Goal: Task Accomplishment & Management: Use online tool/utility

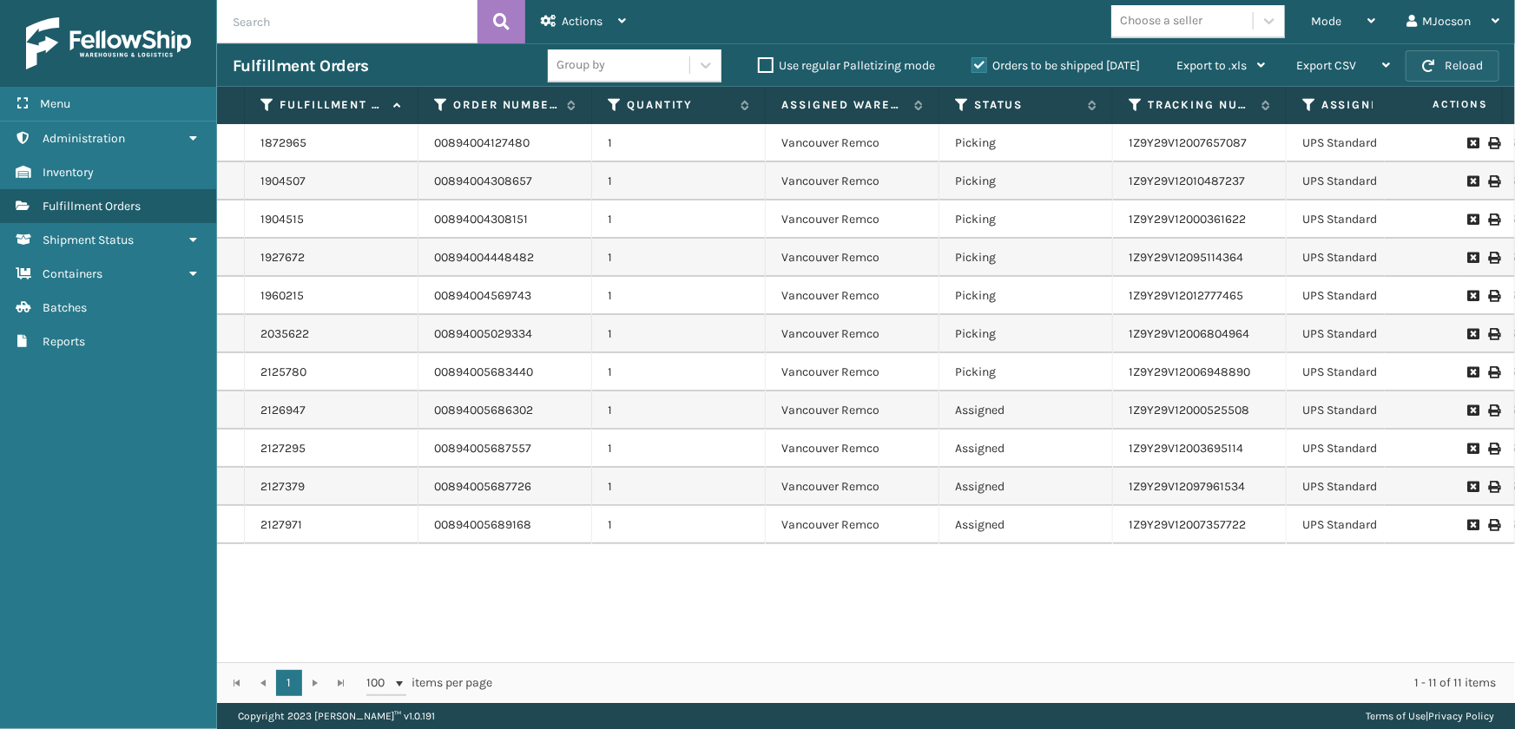
click at [1470, 61] on button "Reload" at bounding box center [1453, 65] width 94 height 31
click at [1336, 25] on span "Mode" at bounding box center [1326, 21] width 30 height 15
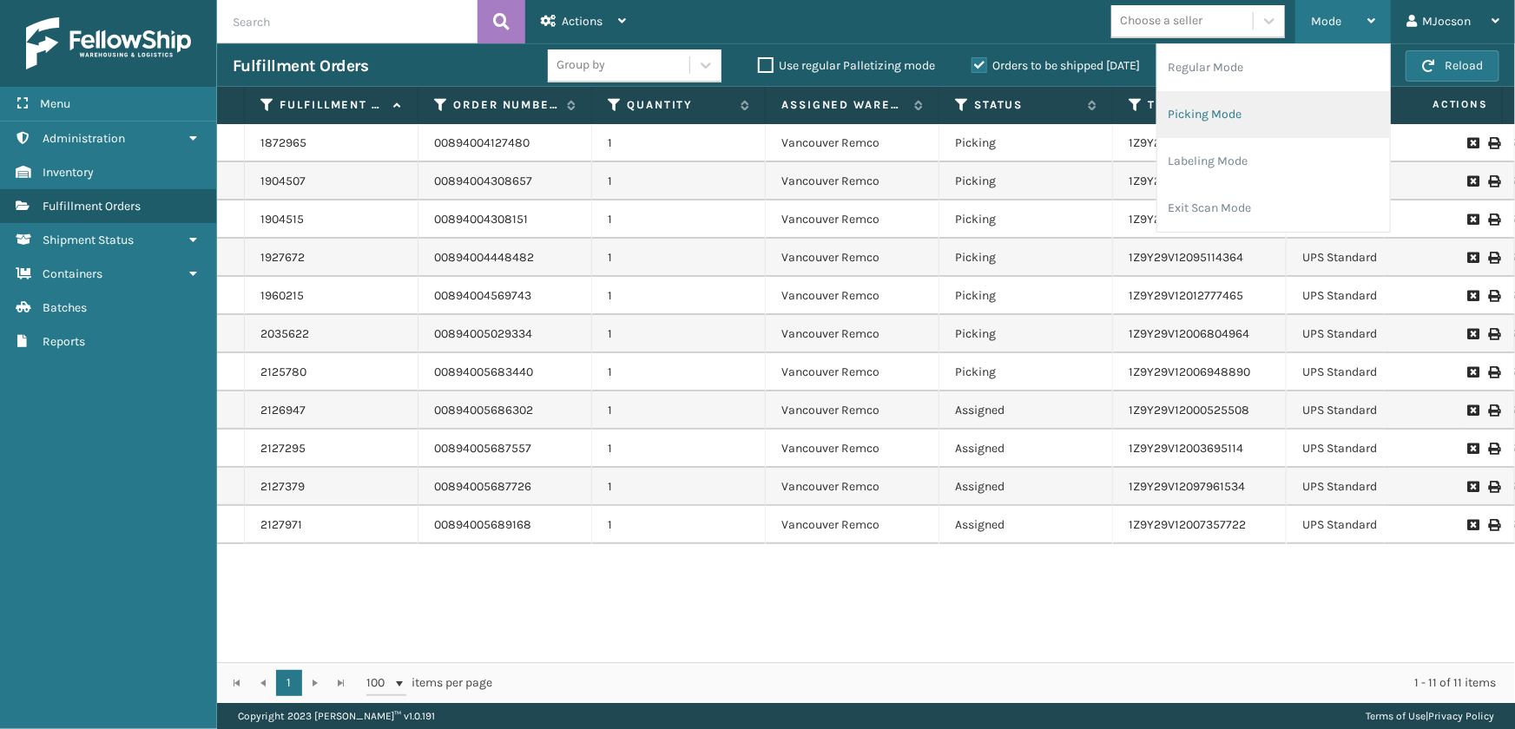
click at [1239, 115] on li "Picking Mode" at bounding box center [1274, 114] width 233 height 47
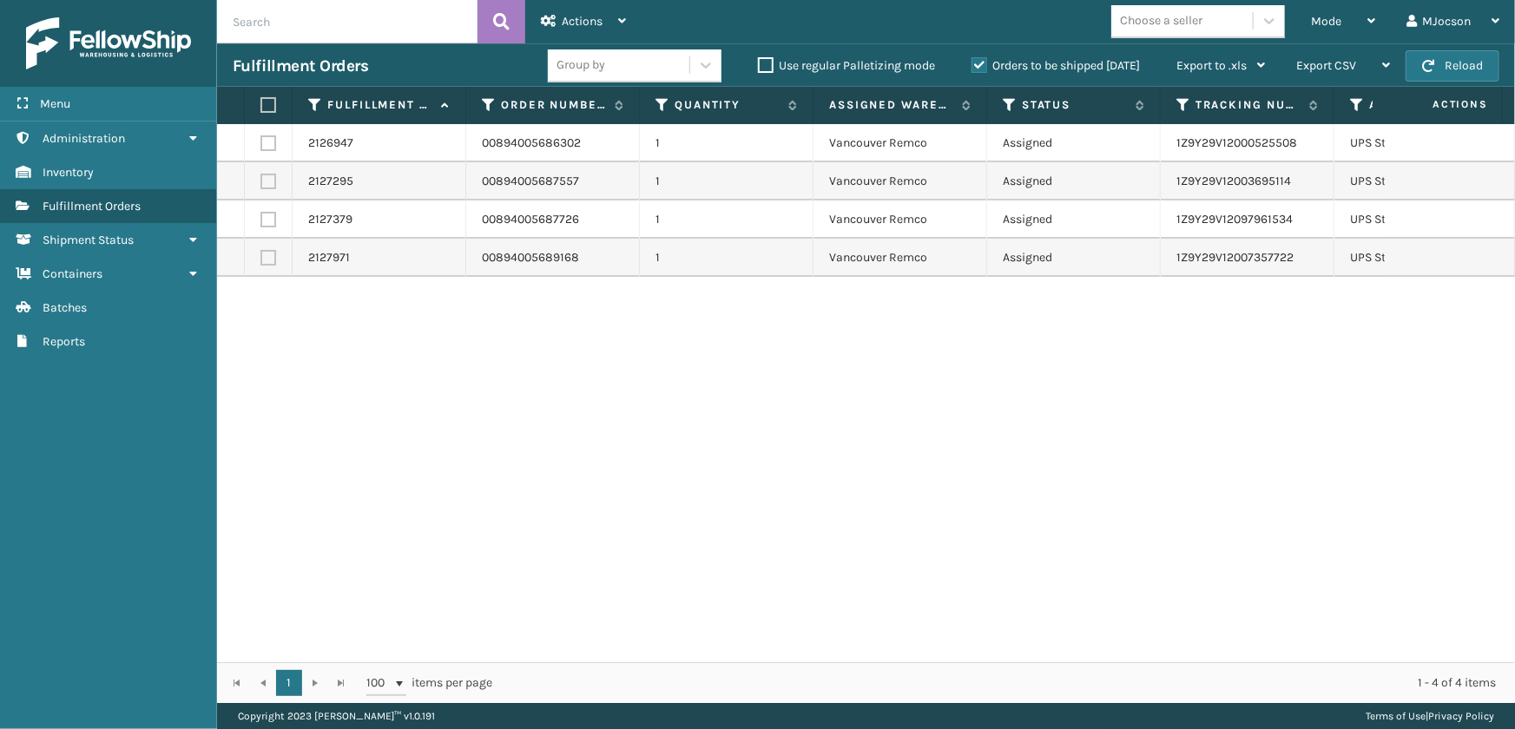
click at [276, 109] on th at bounding box center [269, 105] width 48 height 37
click at [267, 100] on label at bounding box center [266, 105] width 10 height 16
click at [261, 100] on input "checkbox" at bounding box center [261, 105] width 1 height 11
checkbox input "true"
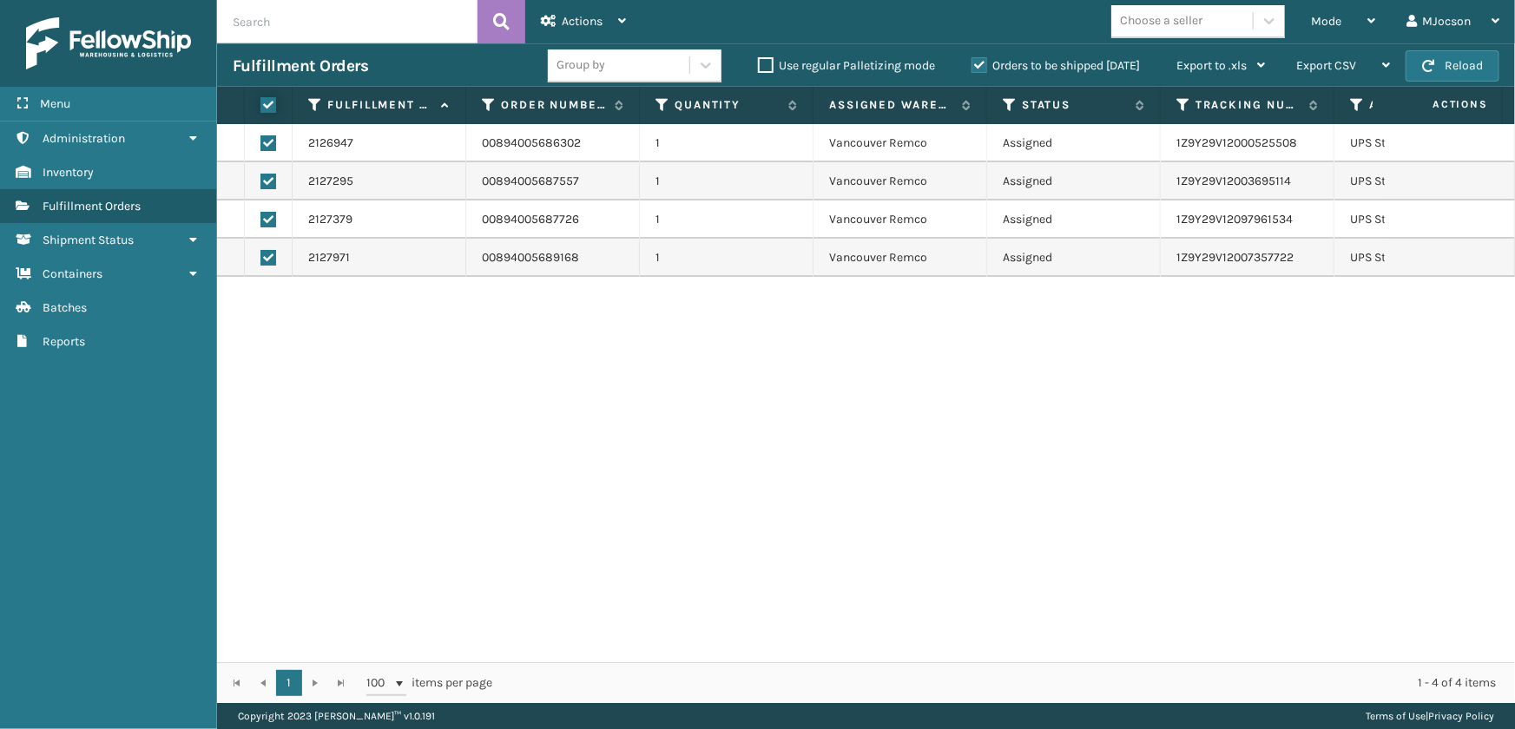
checkbox input "true"
click at [571, 24] on span "Actions" at bounding box center [582, 21] width 41 height 15
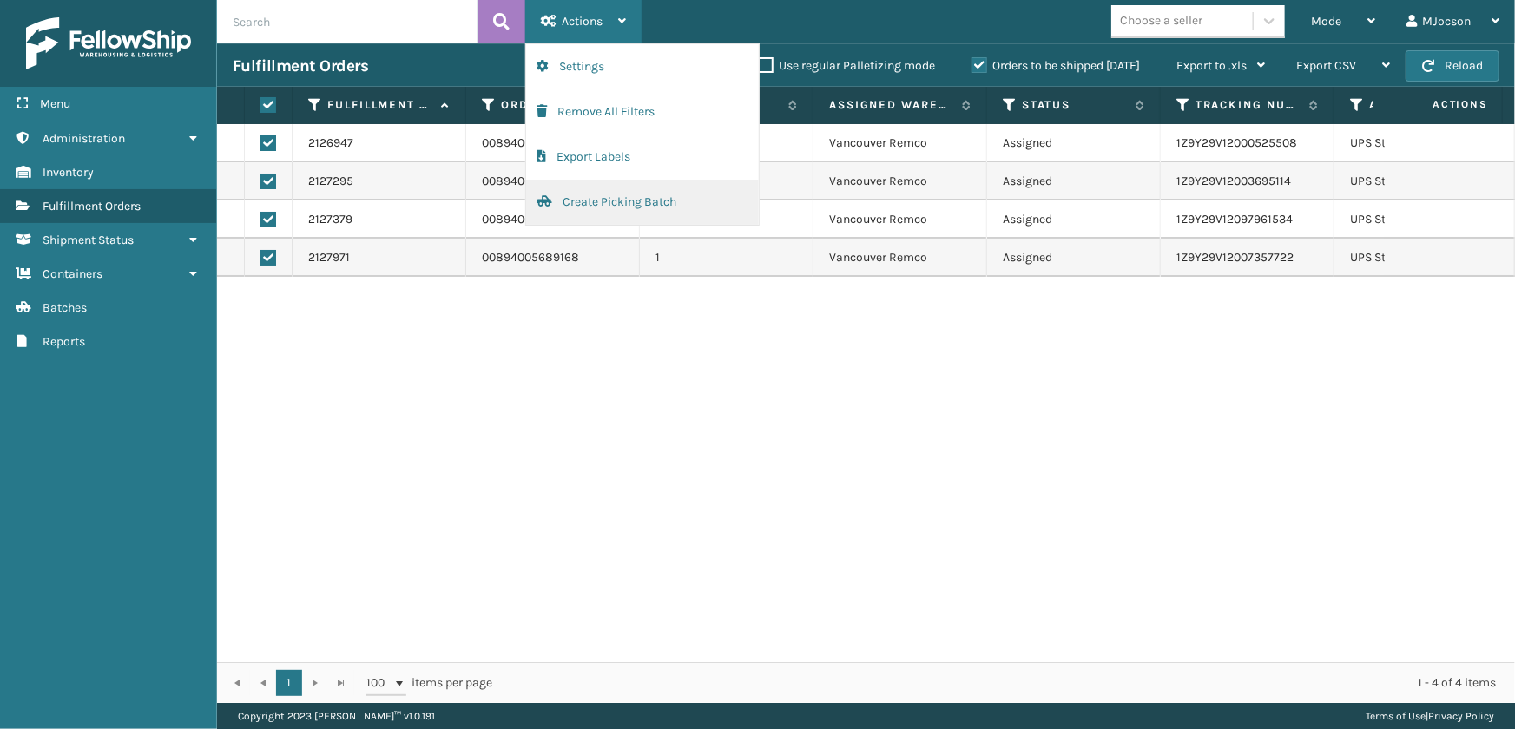
click at [643, 208] on button "Create Picking Batch" at bounding box center [642, 202] width 233 height 45
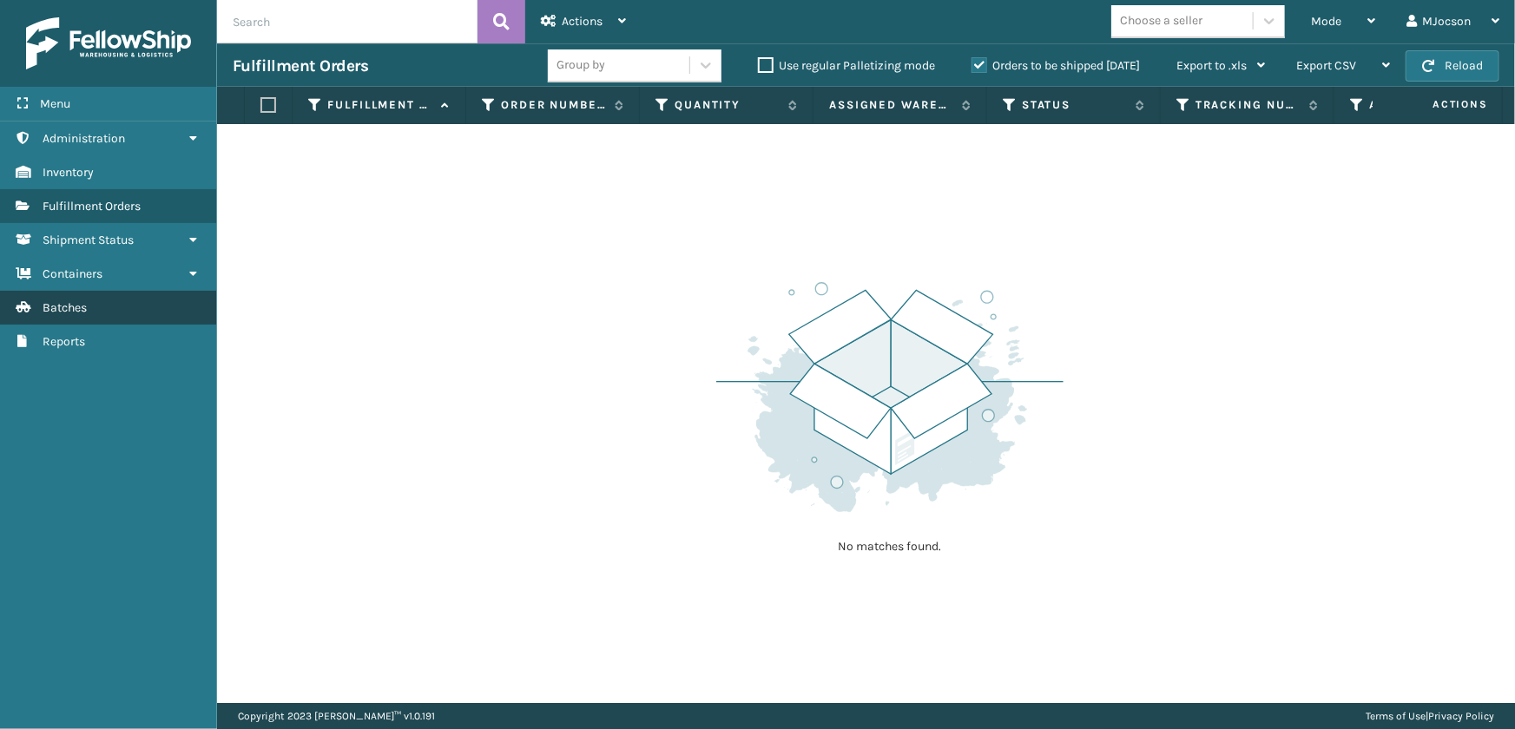
click at [113, 314] on link "Batches" at bounding box center [108, 308] width 216 height 34
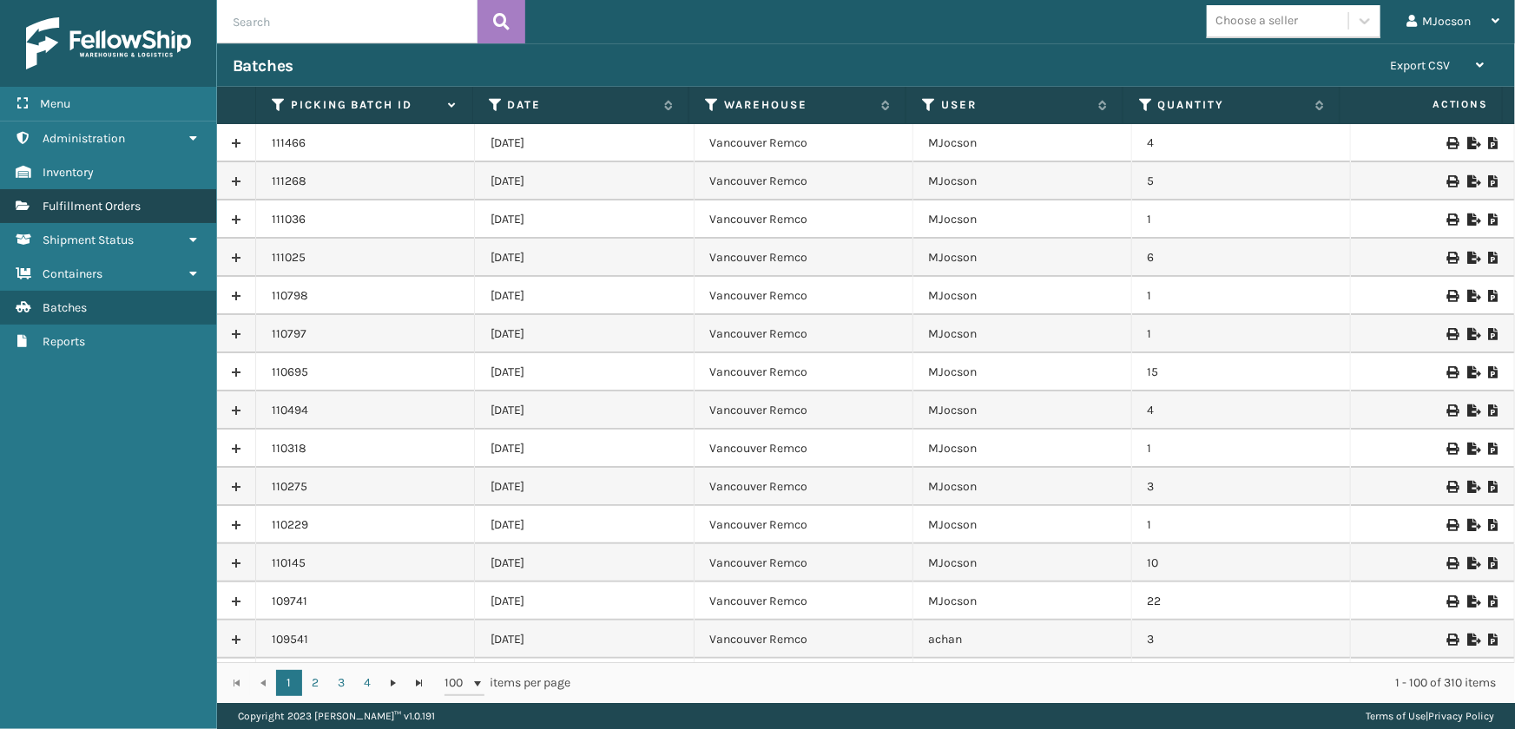
click at [99, 204] on span "Fulfillment Orders" at bounding box center [92, 206] width 98 height 15
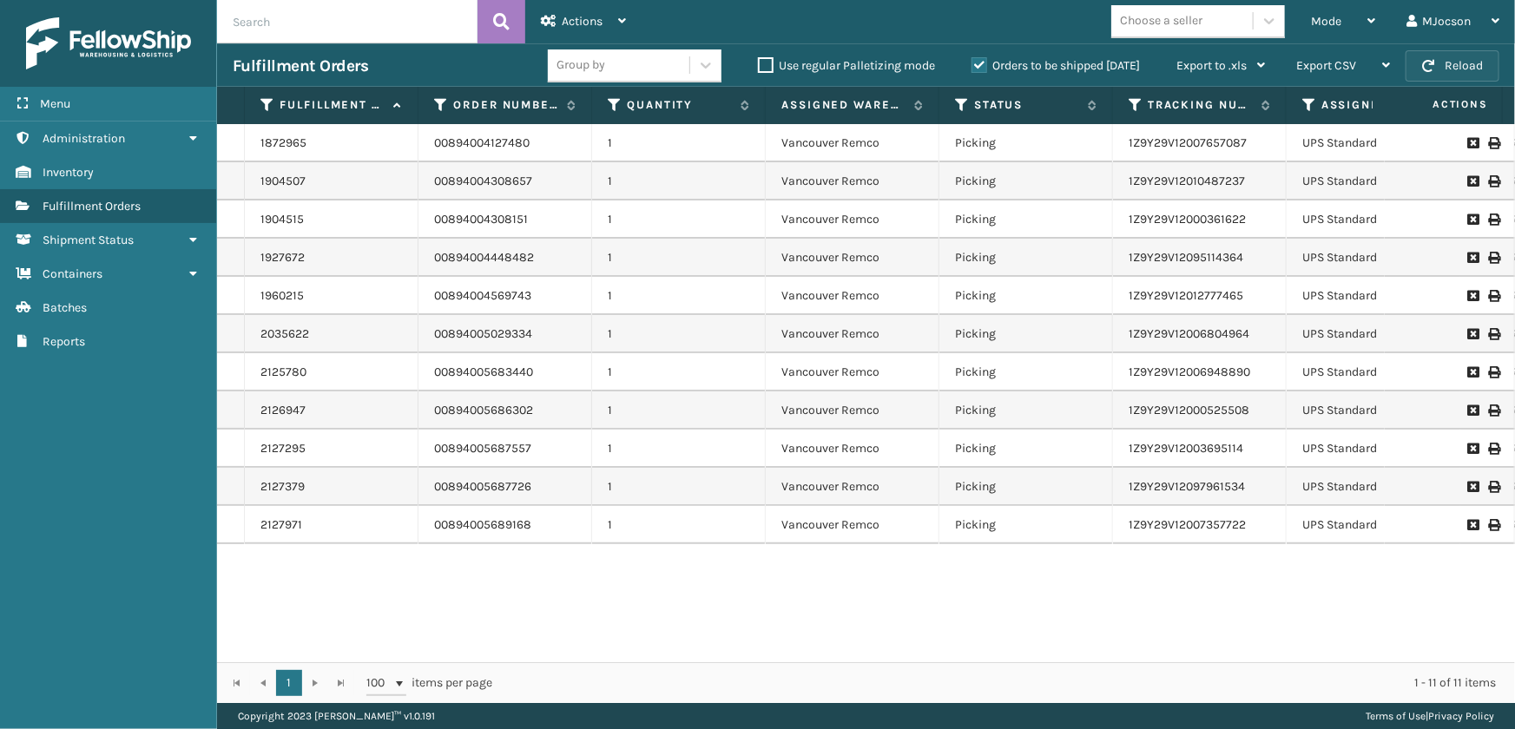
click at [1425, 64] on span "button" at bounding box center [1428, 66] width 12 height 12
click at [1323, 27] on span "Mode" at bounding box center [1326, 21] width 30 height 15
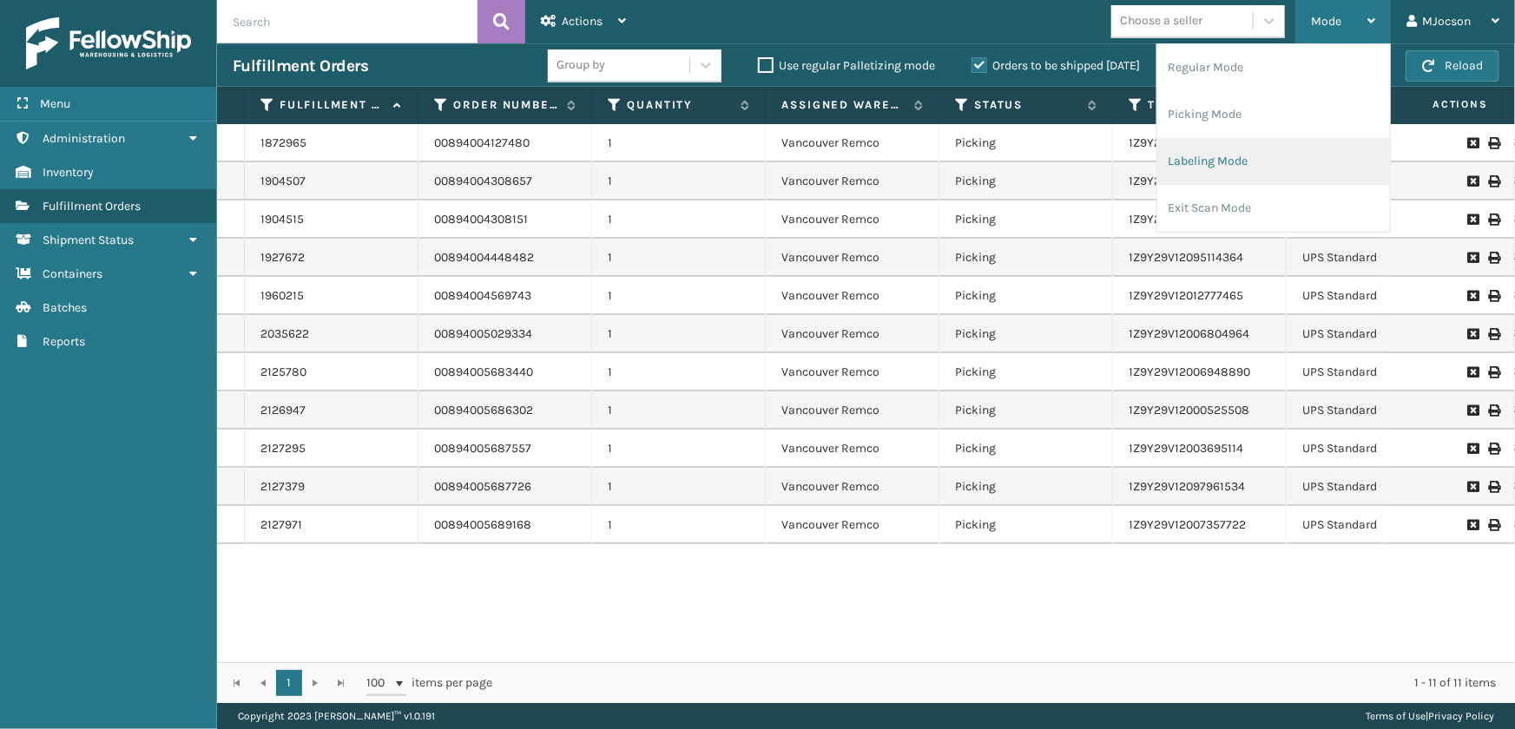
click at [1218, 163] on li "Labeling Mode" at bounding box center [1274, 161] width 233 height 47
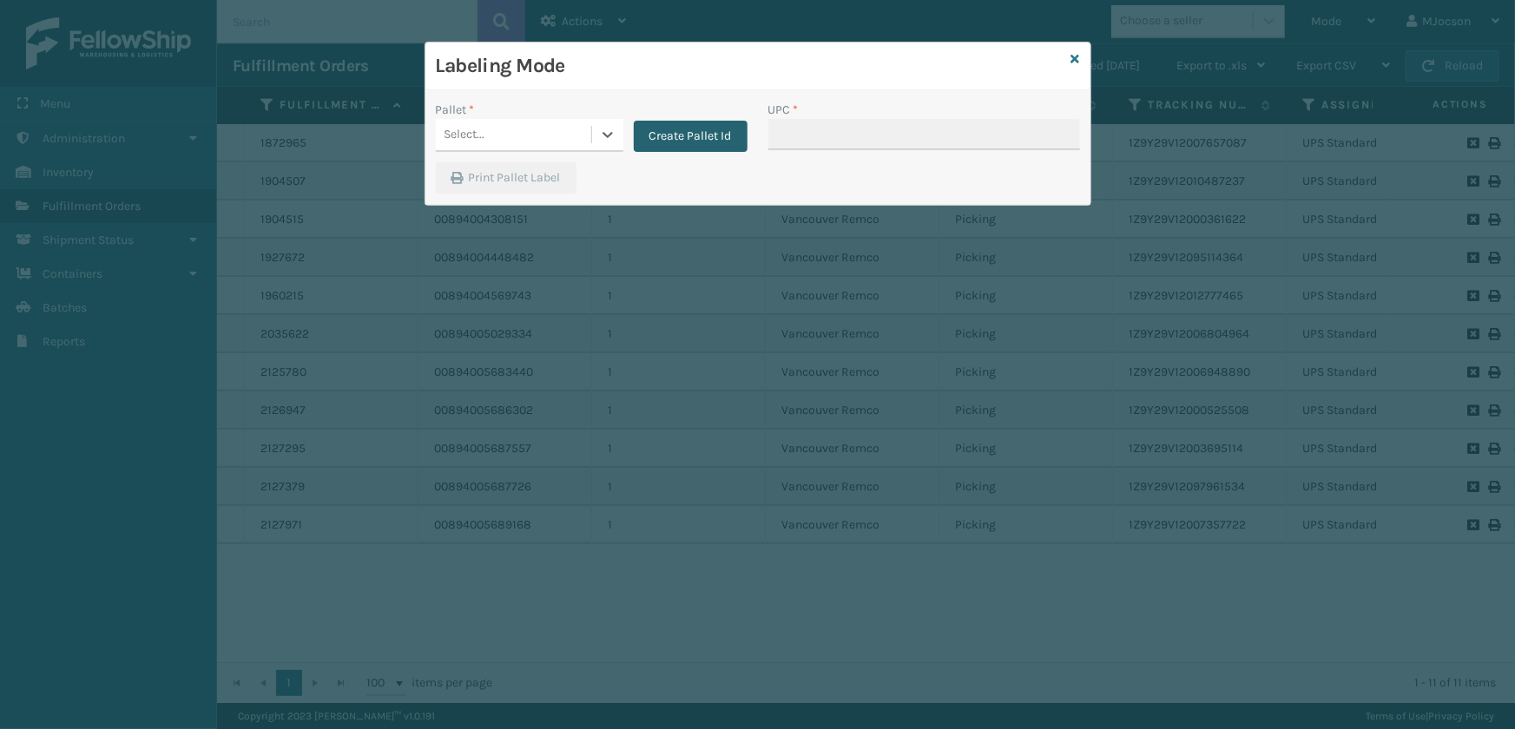
click at [669, 130] on button "Create Pallet Id" at bounding box center [691, 136] width 114 height 31
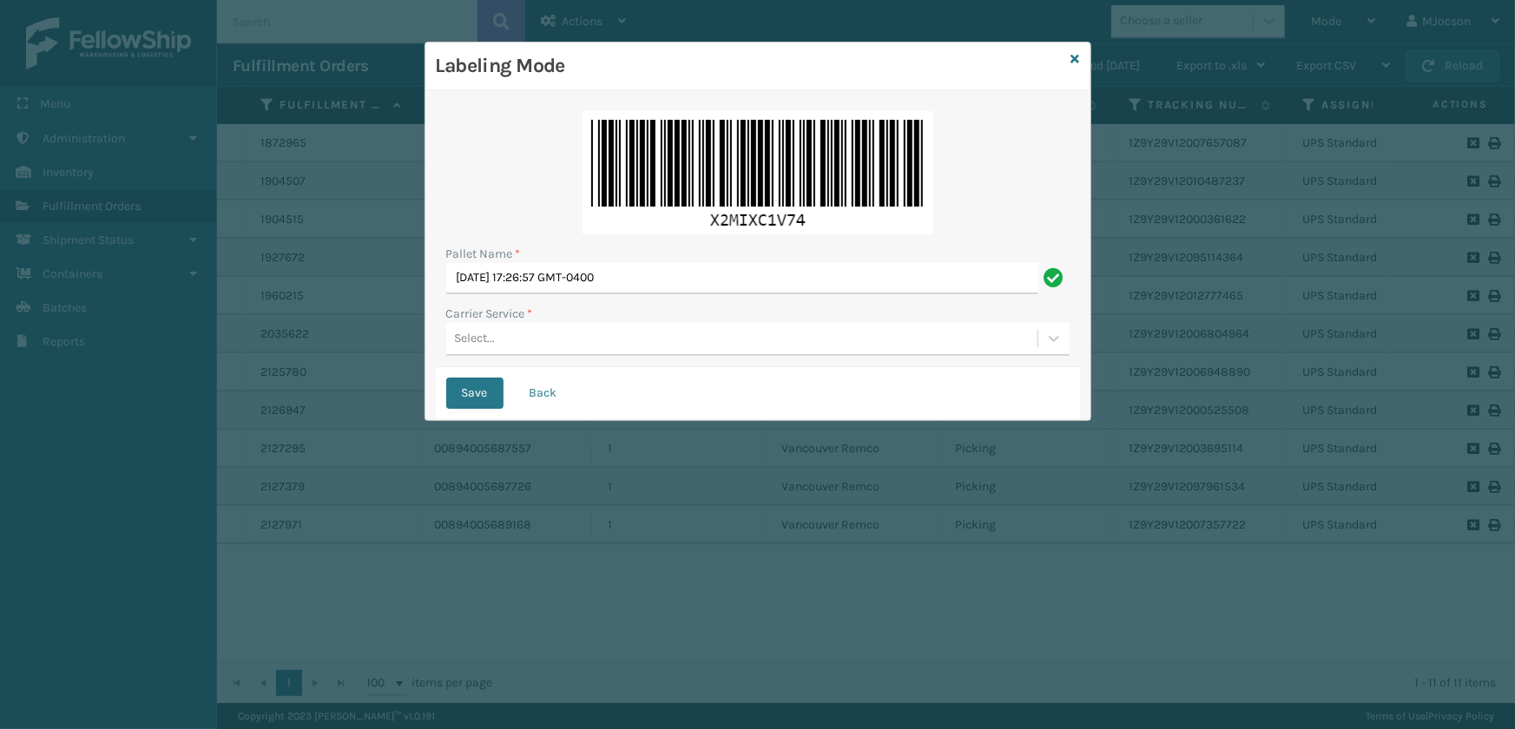
click at [472, 342] on div "Select..." at bounding box center [475, 339] width 41 height 18
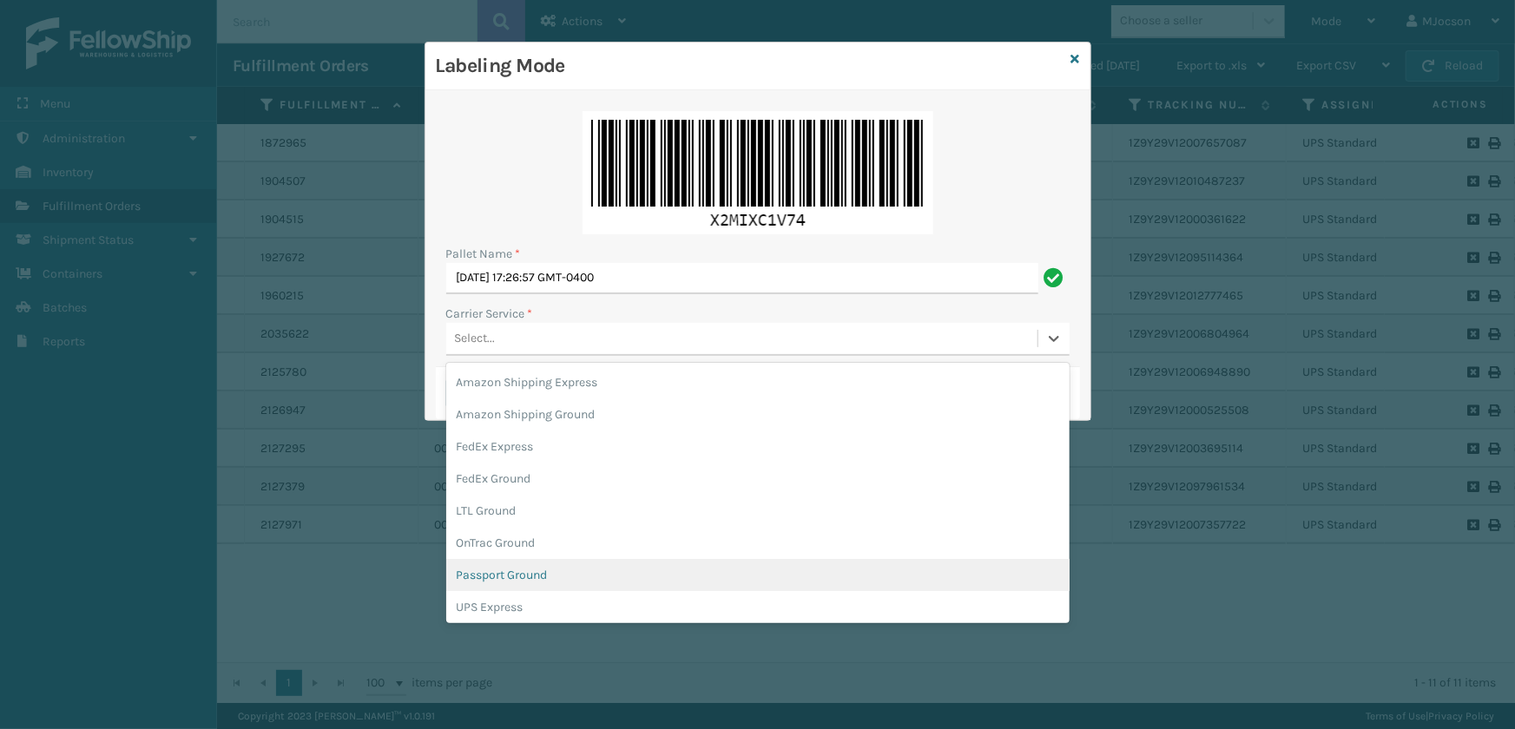
scroll to position [78, 0]
click at [537, 557] on div "UPS Ground" at bounding box center [758, 561] width 624 height 32
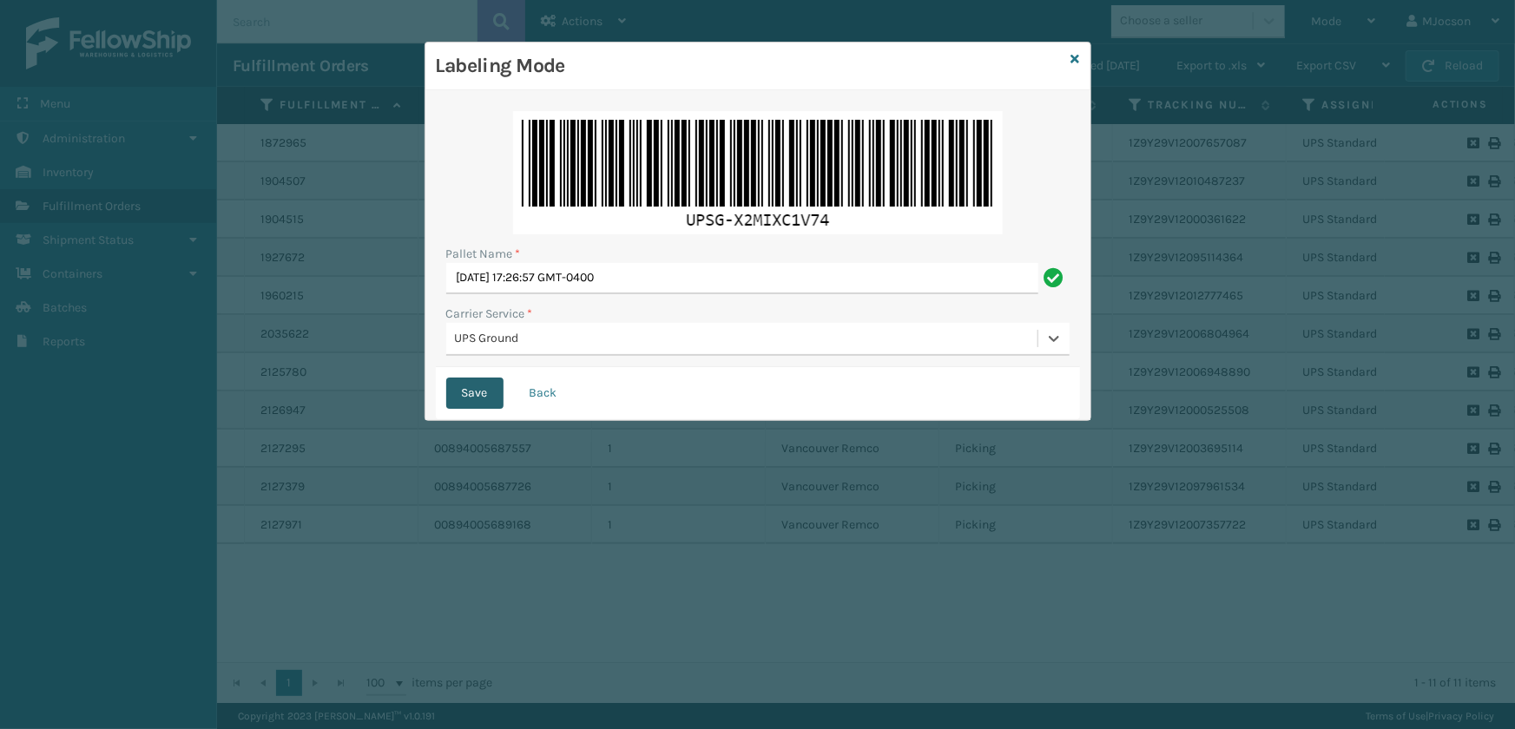
click at [471, 393] on button "Save" at bounding box center [474, 393] width 57 height 31
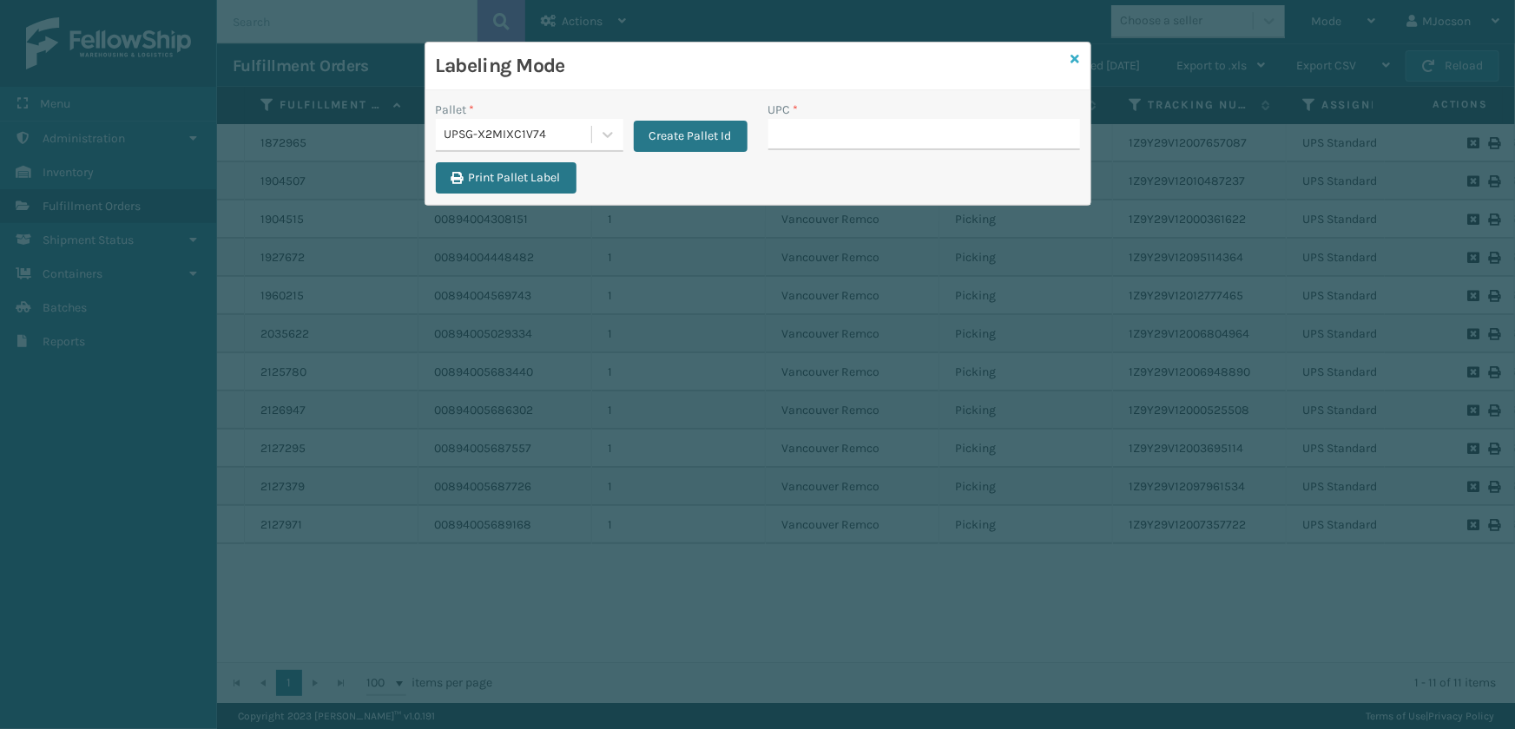
click at [1077, 63] on icon at bounding box center [1076, 59] width 9 height 12
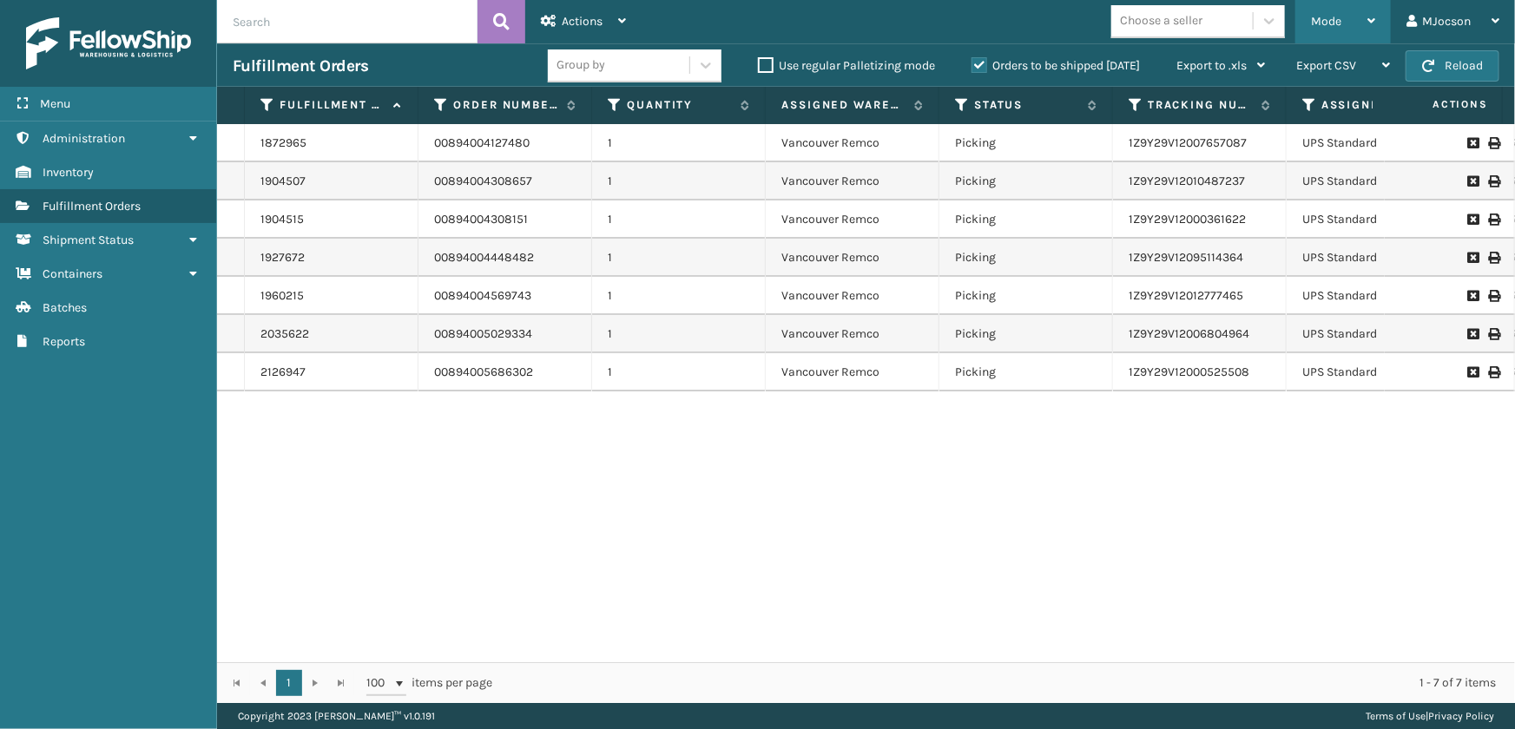
click at [1330, 21] on span "Mode" at bounding box center [1326, 21] width 30 height 15
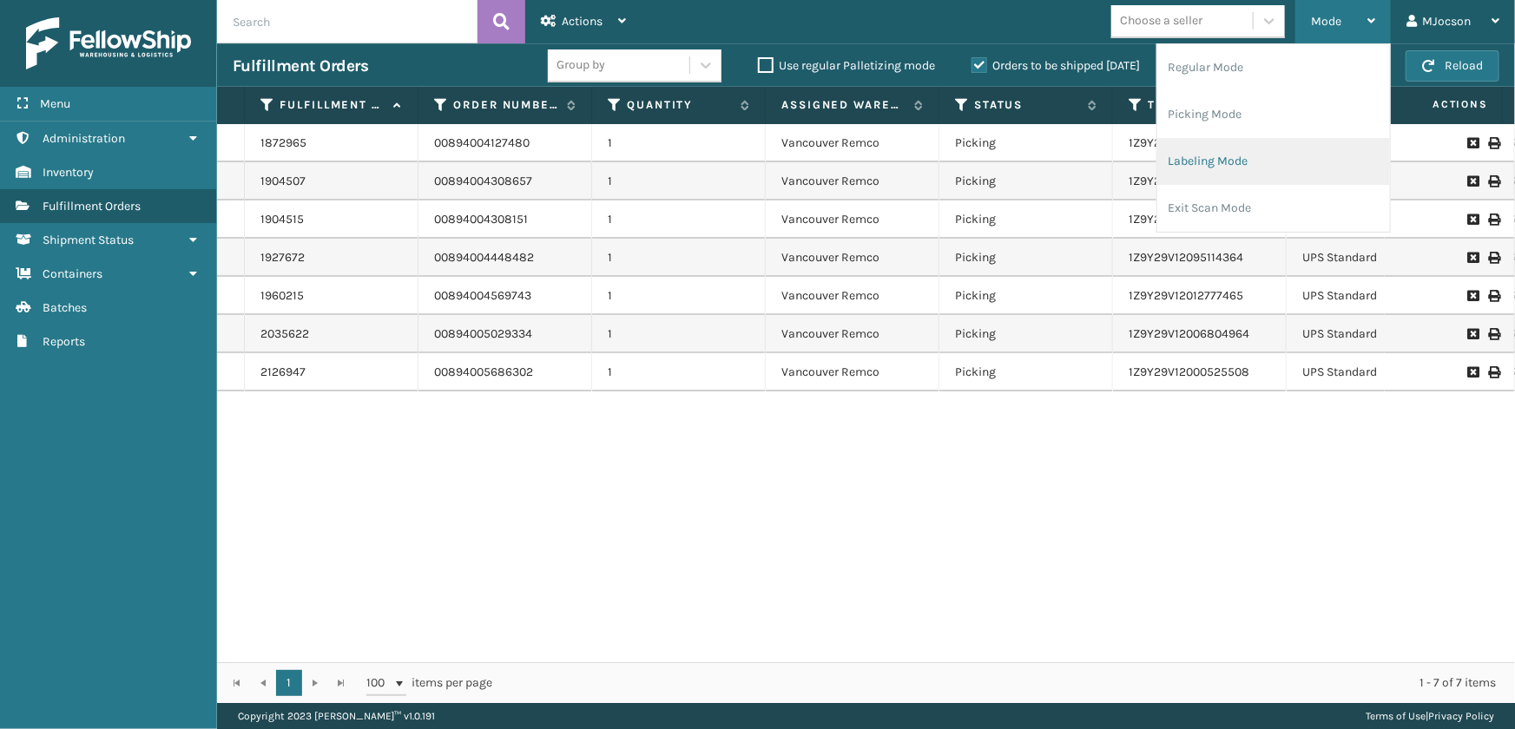
click at [1207, 165] on li "Labeling Mode" at bounding box center [1274, 161] width 233 height 47
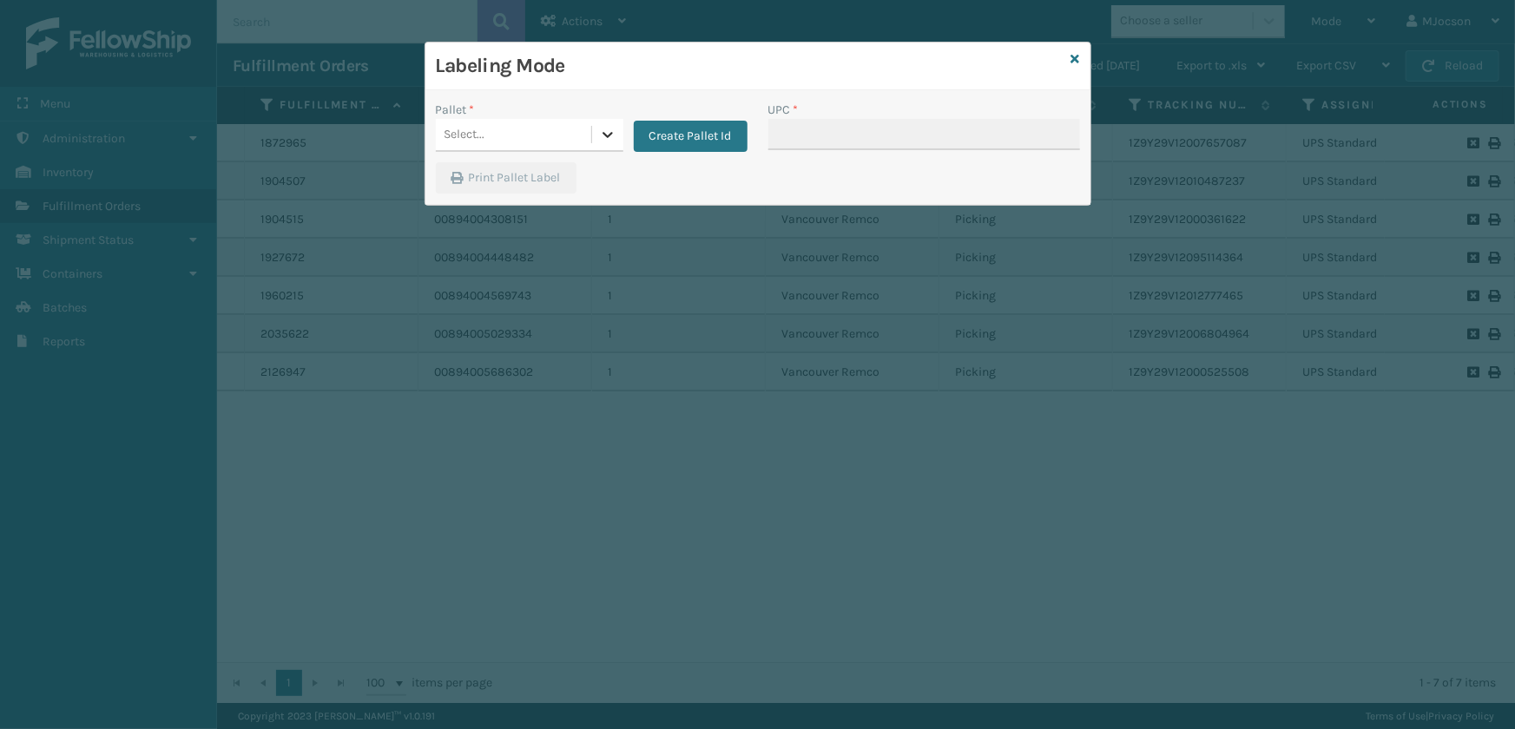
click at [602, 135] on icon at bounding box center [607, 134] width 17 height 17
click at [570, 172] on div "UPSG-X2MIXC1V74" at bounding box center [530, 178] width 188 height 32
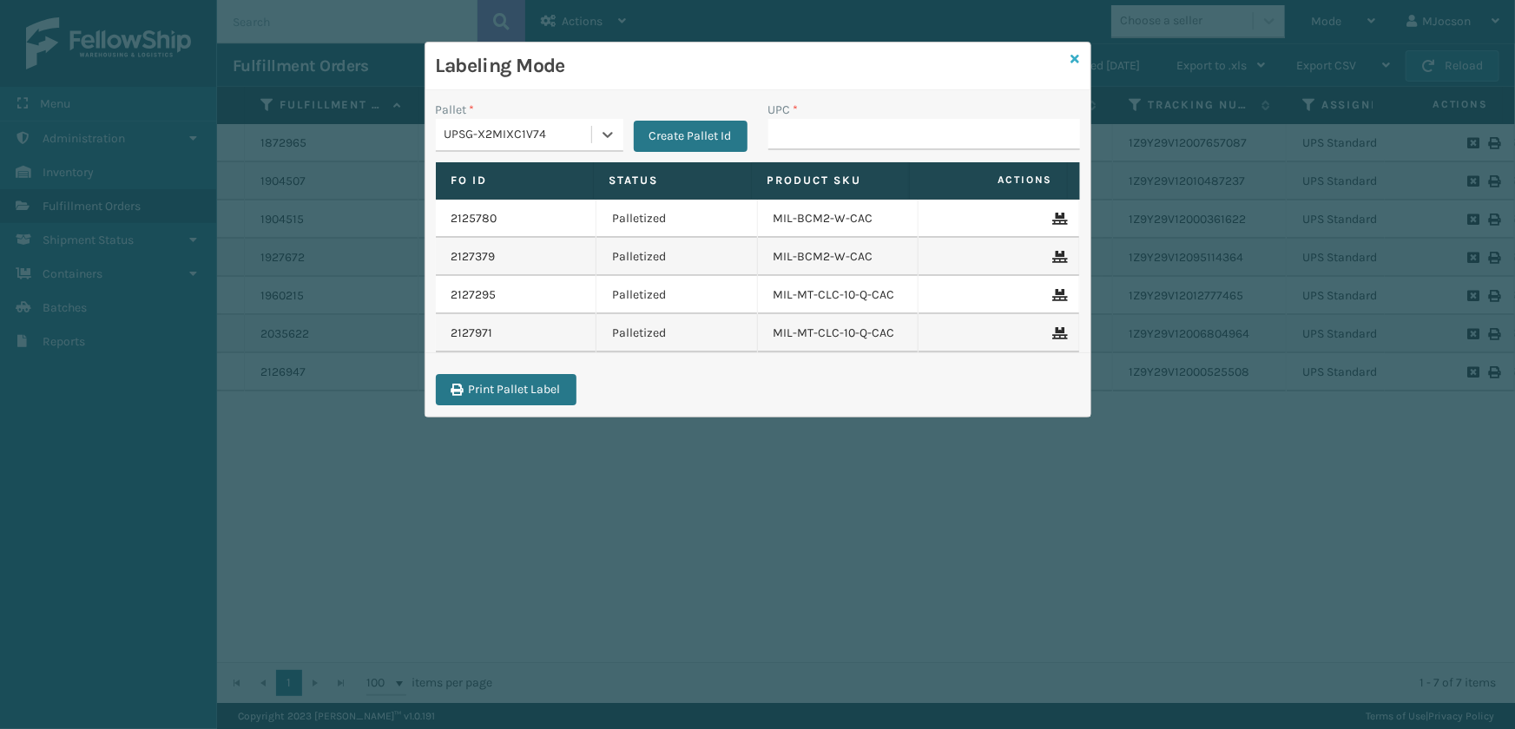
click at [1073, 50] on link at bounding box center [1076, 59] width 9 height 18
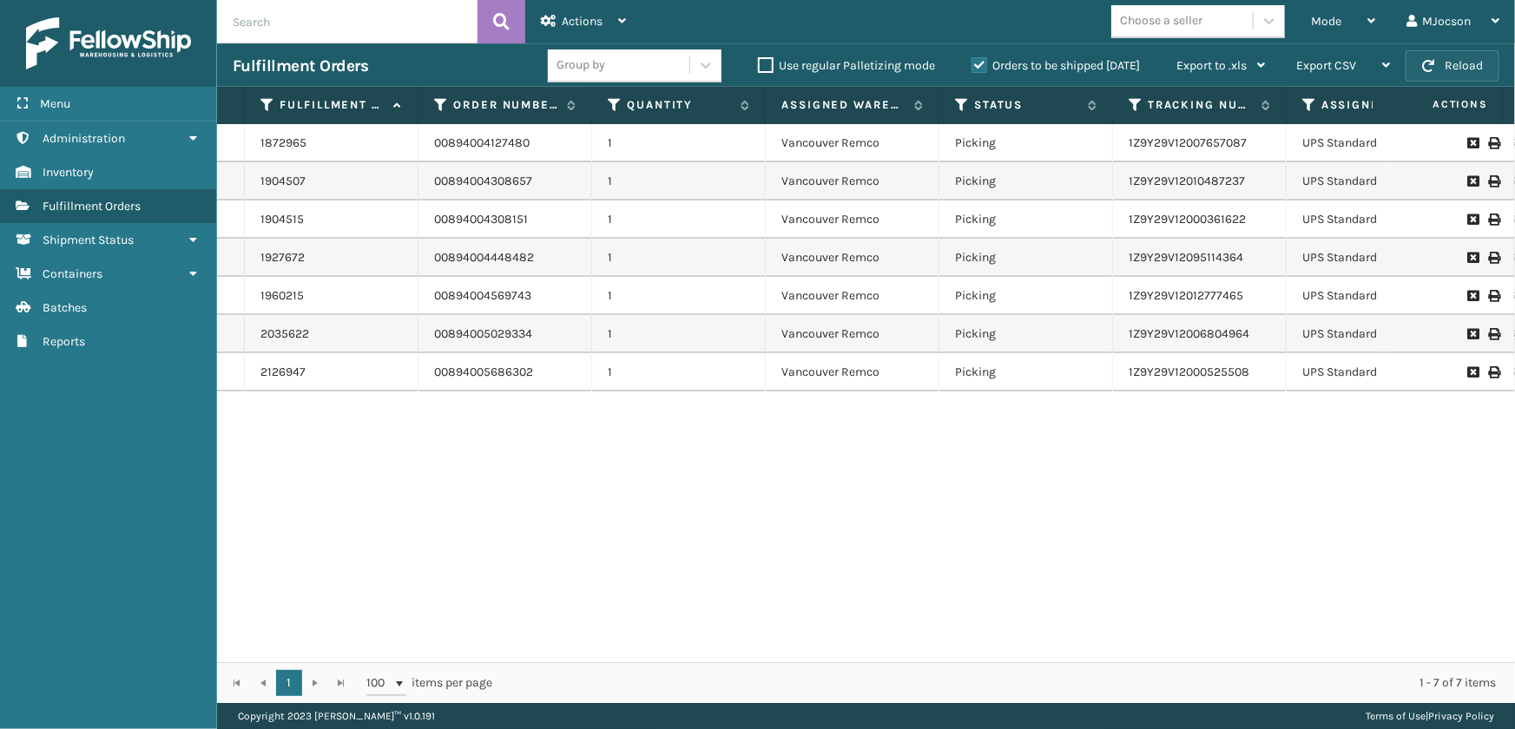
click at [1452, 69] on button "Reload" at bounding box center [1453, 65] width 94 height 31
